Goal: Register for event/course: Sign up to attend an event or enroll in a course

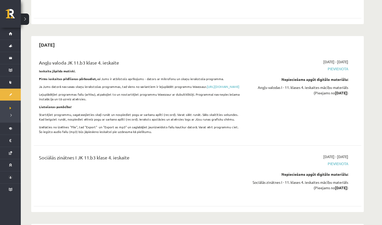
scroll to position [2677, 0]
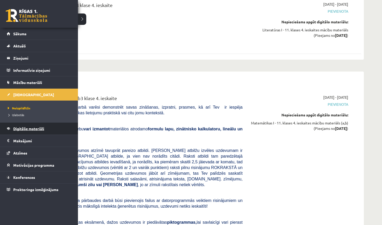
click at [21, 127] on link "Digitālie materiāli" at bounding box center [39, 129] width 65 height 12
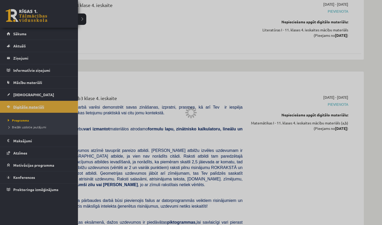
scroll to position [283, 0]
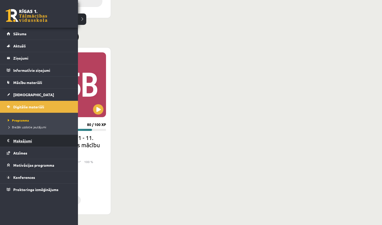
click at [24, 142] on legend "Maksājumi 0" at bounding box center [42, 141] width 58 height 12
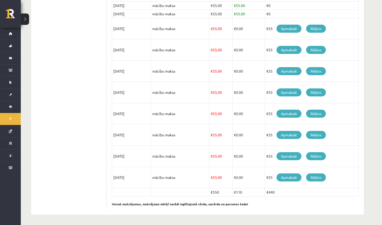
scroll to position [130, 0]
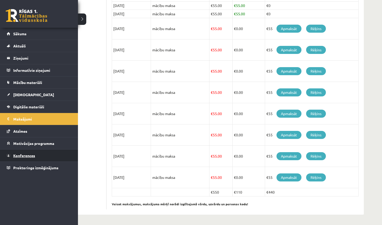
click at [26, 155] on span "Konferences" at bounding box center [24, 156] width 22 height 5
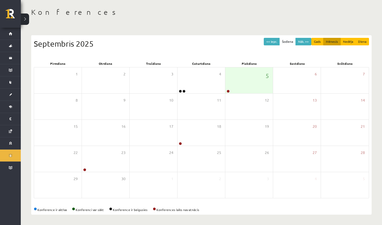
scroll to position [23, 0]
click at [242, 81] on div "5" at bounding box center [249, 81] width 48 height 26
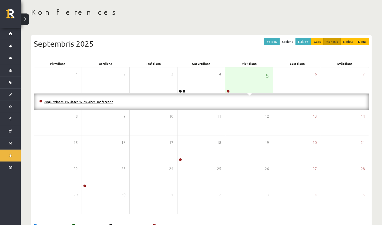
click at [84, 102] on link "Angļu valodas 11. klases 1. ieskaites konference" at bounding box center [78, 102] width 69 height 4
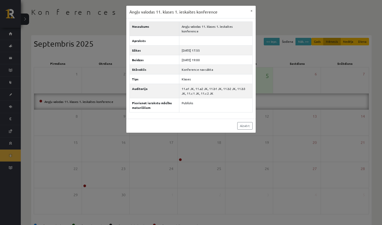
click at [204, 26] on td "Angļu valodas 11. klases 1. ieskaites konference" at bounding box center [215, 29] width 73 height 14
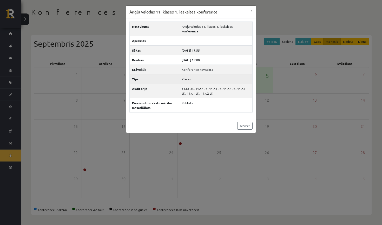
click at [213, 74] on td "Klases" at bounding box center [215, 79] width 73 height 10
click at [211, 86] on td "11.a1 JK, 11.a2 JK, 11.b1 JK, 11.b2 JK, 11.b3 JK, 11.c1 JK, 11.c2 JK" at bounding box center [215, 91] width 73 height 14
click at [216, 108] on div "Nosaukums Angļu valodas 11. klases 1. ieskaites konference Apraksts Sākas [DATE…" at bounding box center [190, 68] width 129 height 101
click at [250, 10] on button "×" at bounding box center [251, 11] width 8 height 10
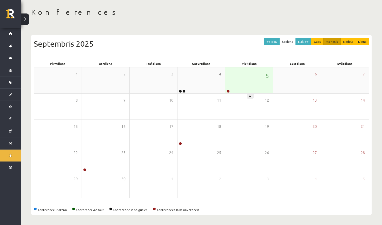
click at [249, 89] on div "5" at bounding box center [249, 81] width 48 height 26
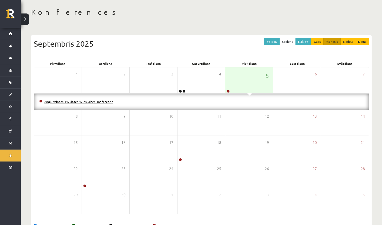
click at [84, 100] on link "Angļu valodas 11. klases 1. ieskaites konference" at bounding box center [78, 102] width 69 height 4
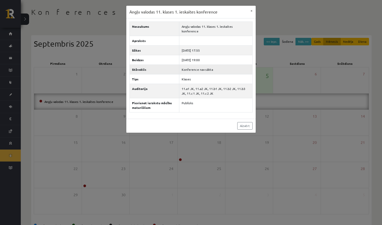
click at [198, 65] on td "Konference nav sākta" at bounding box center [215, 70] width 73 height 10
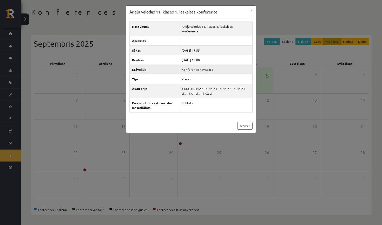
click at [198, 65] on td "Konference nav sākta" at bounding box center [215, 70] width 73 height 10
click at [208, 76] on td "Klases" at bounding box center [215, 79] width 73 height 10
click at [214, 86] on td "11.a1 JK, 11.a2 JK, 11.b1 JK, 11.b2 JK, 11.b3 JK, 11.c1 JK, 11.c2 JK" at bounding box center [215, 91] width 73 height 14
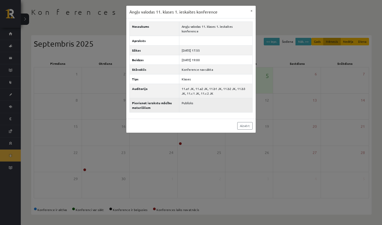
click at [214, 99] on td "Publisks" at bounding box center [215, 105] width 73 height 14
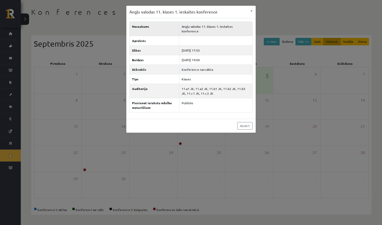
click at [238, 29] on td "Angļu valodas 11. klases 1. ieskaites konference" at bounding box center [215, 29] width 73 height 14
click at [259, 10] on div "Angļu valodas 11. klases 1. ieskaites konference × Nosaukums Angļu valodas 11. …" at bounding box center [191, 112] width 382 height 225
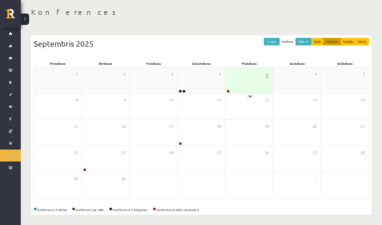
click at [252, 79] on div "5" at bounding box center [249, 81] width 48 height 26
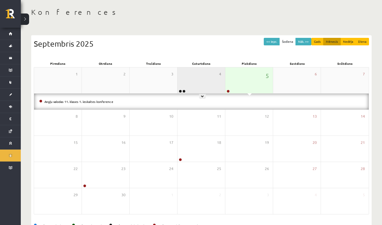
click at [197, 76] on div "4" at bounding box center [201, 81] width 48 height 26
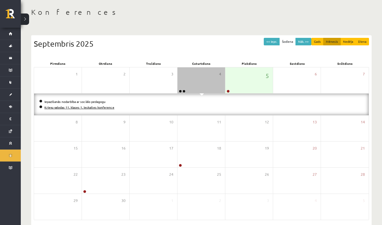
click at [107, 107] on link "Krievu valodas 11. klases 1. ieskaites konference" at bounding box center [79, 107] width 70 height 4
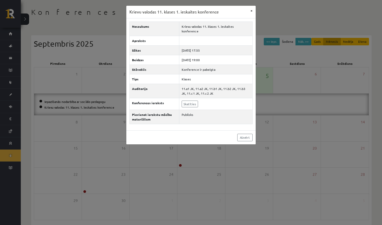
click at [253, 11] on button "×" at bounding box center [251, 11] width 8 height 10
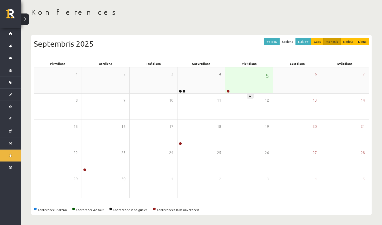
click at [248, 82] on div "5" at bounding box center [249, 81] width 48 height 26
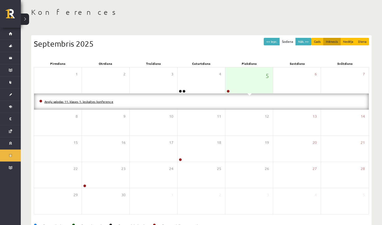
click at [79, 102] on link "Angļu valodas 11. klases 1. ieskaites konference" at bounding box center [78, 102] width 69 height 4
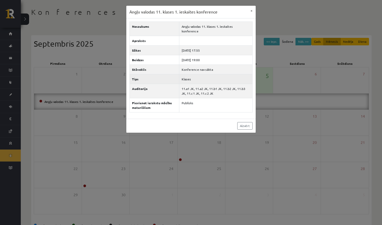
click at [190, 74] on td "Klases" at bounding box center [215, 79] width 73 height 10
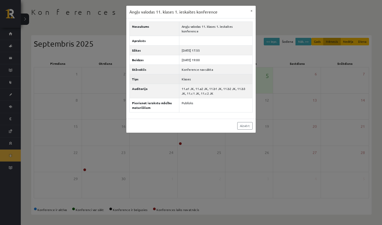
click at [190, 74] on td "Klases" at bounding box center [215, 79] width 73 height 10
click at [197, 65] on td "Konference nav sākta" at bounding box center [215, 70] width 73 height 10
click at [252, 10] on button "×" at bounding box center [251, 11] width 8 height 10
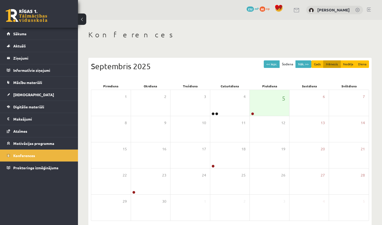
scroll to position [23, 0]
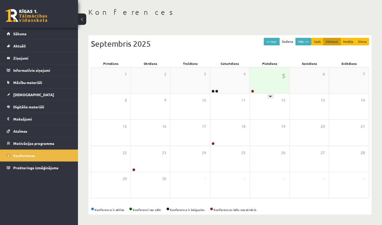
click at [259, 84] on div "5" at bounding box center [269, 81] width 39 height 26
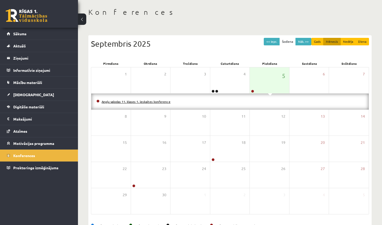
click at [164, 102] on link "Angļu valodas 11. klases 1. ieskaites konference" at bounding box center [136, 102] width 69 height 4
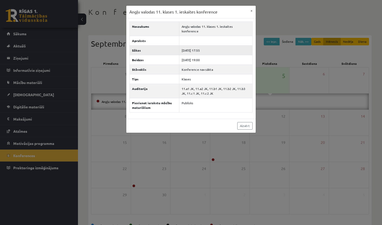
click at [194, 45] on td "[DATE] 17:55" at bounding box center [215, 50] width 73 height 10
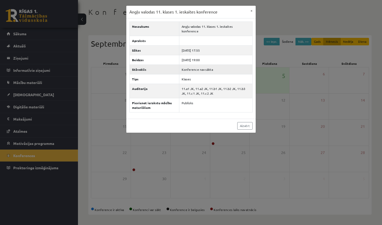
click at [195, 65] on td "Konference nav sākta" at bounding box center [215, 70] width 73 height 10
click at [210, 74] on td "Klases" at bounding box center [215, 79] width 73 height 10
click at [250, 9] on button "×" at bounding box center [251, 11] width 8 height 10
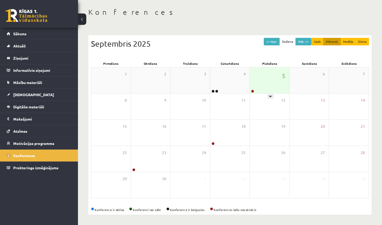
click at [269, 80] on div "5" at bounding box center [269, 81] width 39 height 26
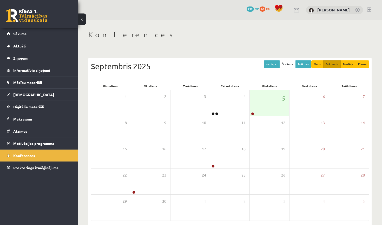
scroll to position [23, 0]
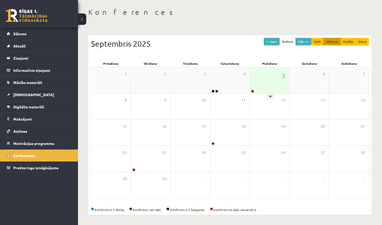
click at [264, 77] on div "5" at bounding box center [269, 81] width 39 height 26
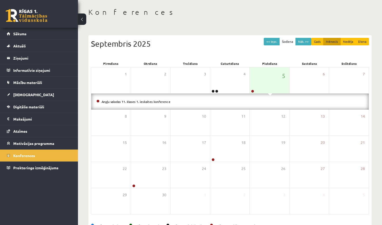
click at [206, 98] on div "Angļu valodas 11. klases 1. ieskaites konference" at bounding box center [229, 102] width 277 height 16
click at [153, 101] on link "Angļu valodas 11. klases 1. ieskaites konference" at bounding box center [136, 102] width 69 height 4
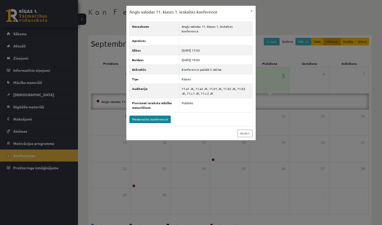
click at [163, 116] on link "Pievienoties konferencei" at bounding box center [149, 120] width 41 height 8
